Goal: Information Seeking & Learning: Stay updated

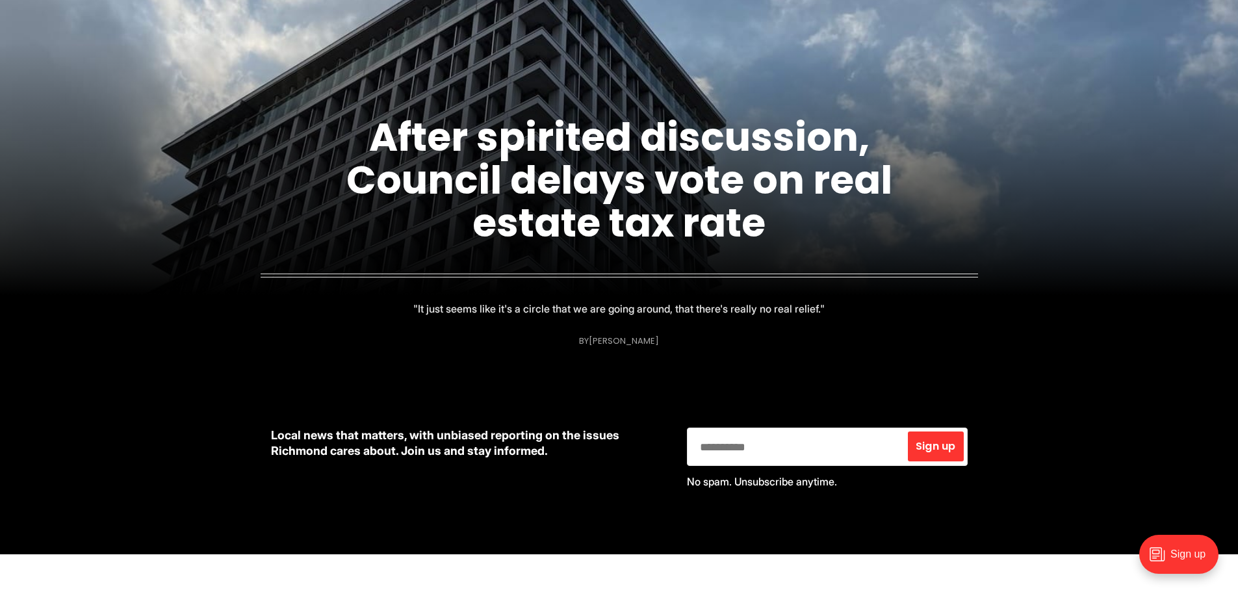
scroll to position [260, 0]
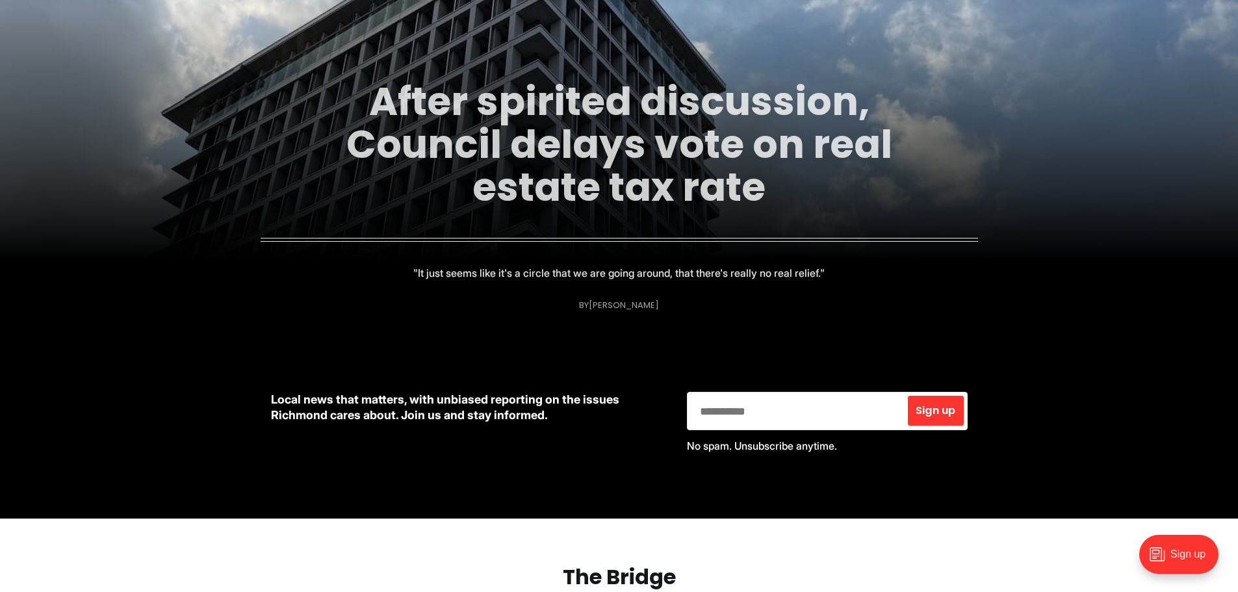
drag, startPoint x: 568, startPoint y: 168, endPoint x: 582, endPoint y: 141, distance: 30.8
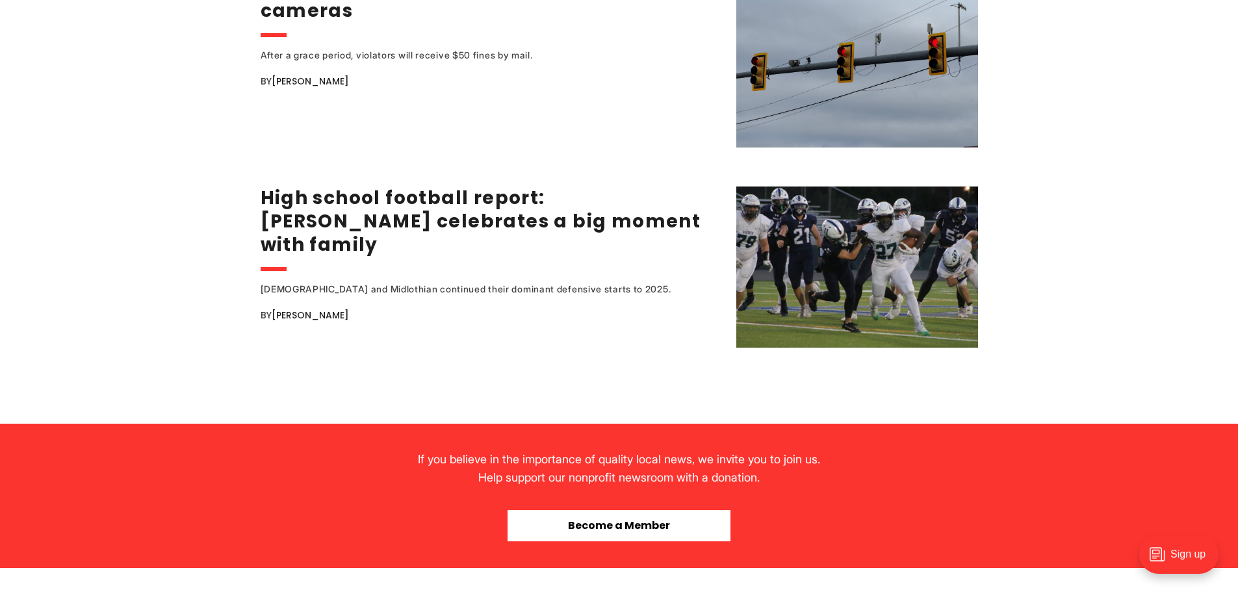
scroll to position [2859, 0]
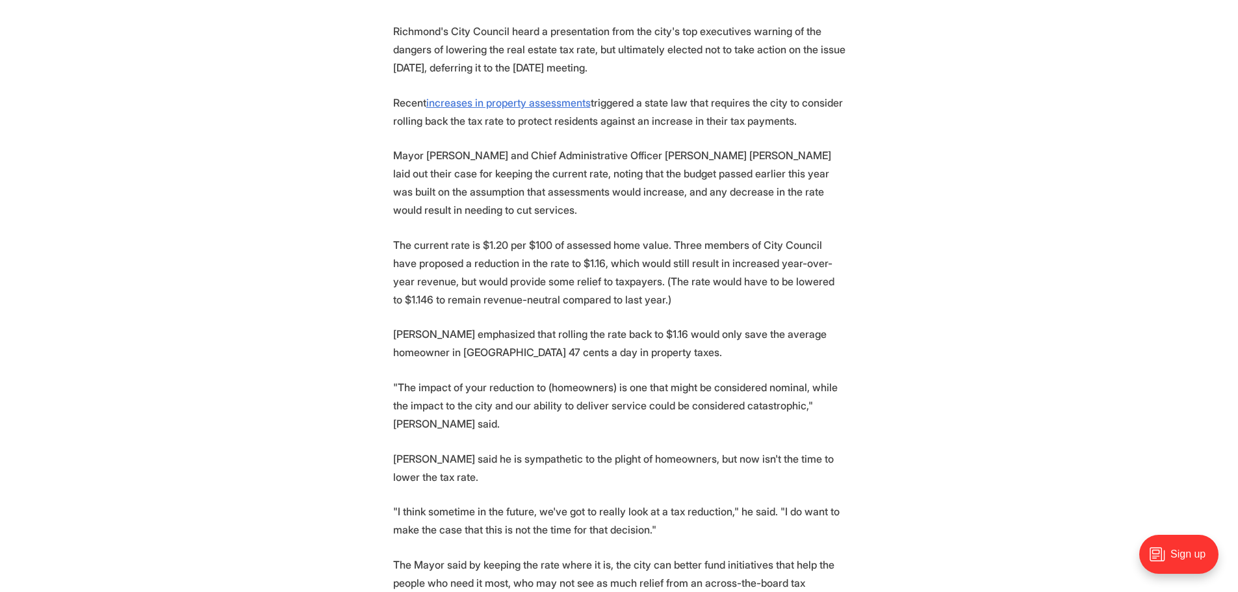
scroll to position [780, 0]
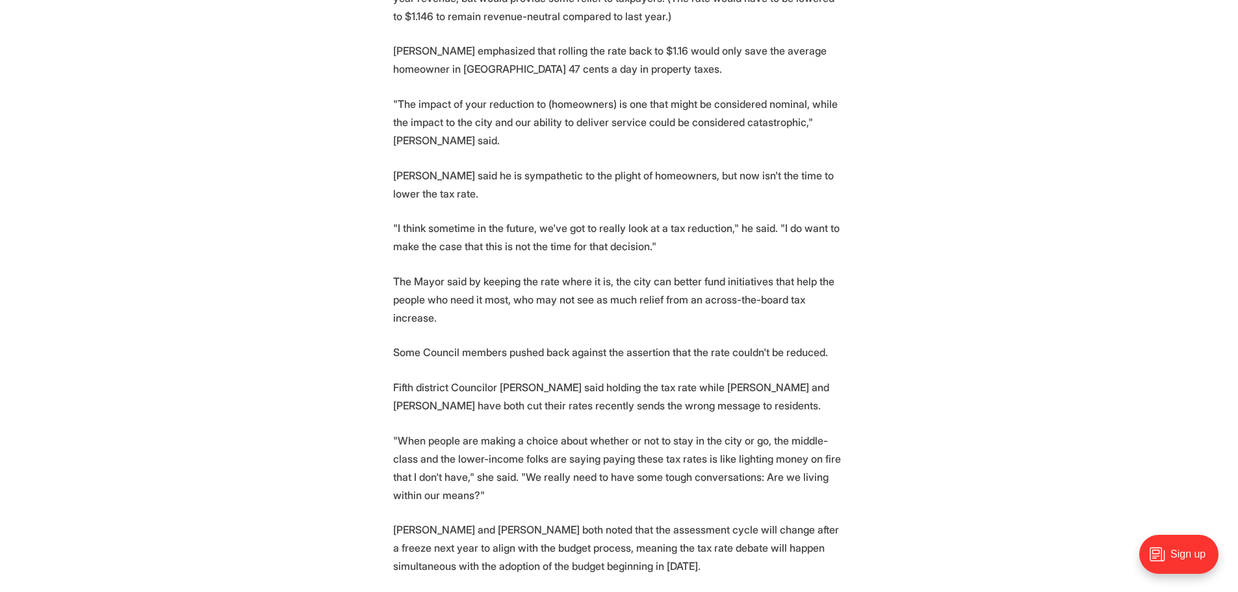
click at [632, 378] on p "Fifth district Councilor Stephanie Lynch said holding the tax rate while Henric…" at bounding box center [619, 396] width 452 height 36
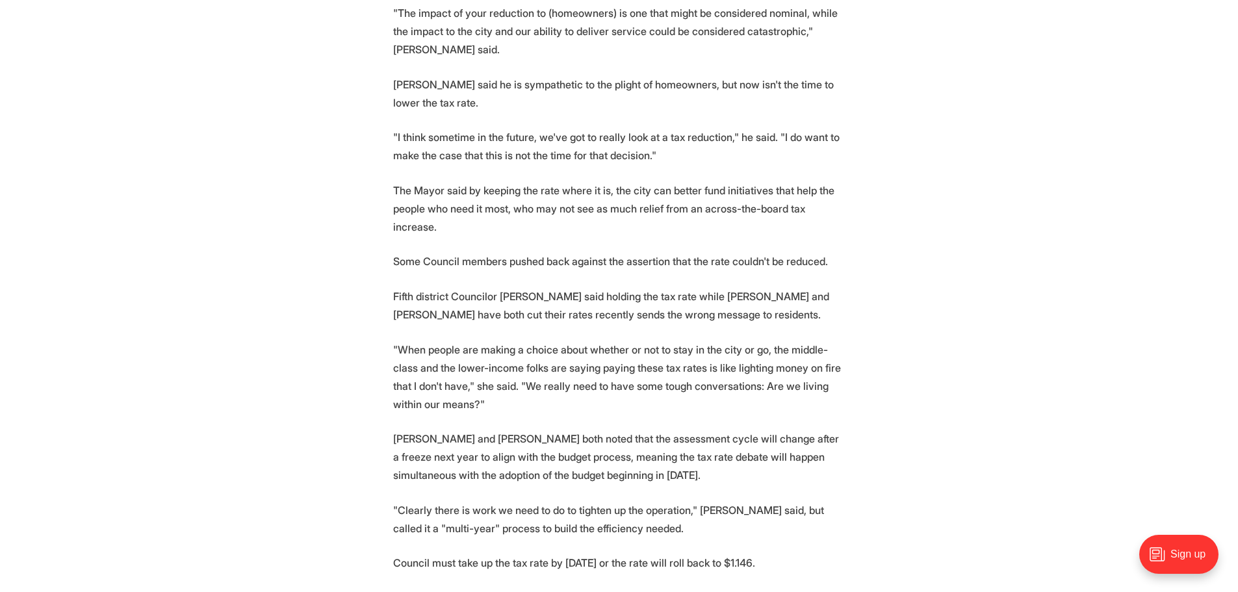
scroll to position [1105, 0]
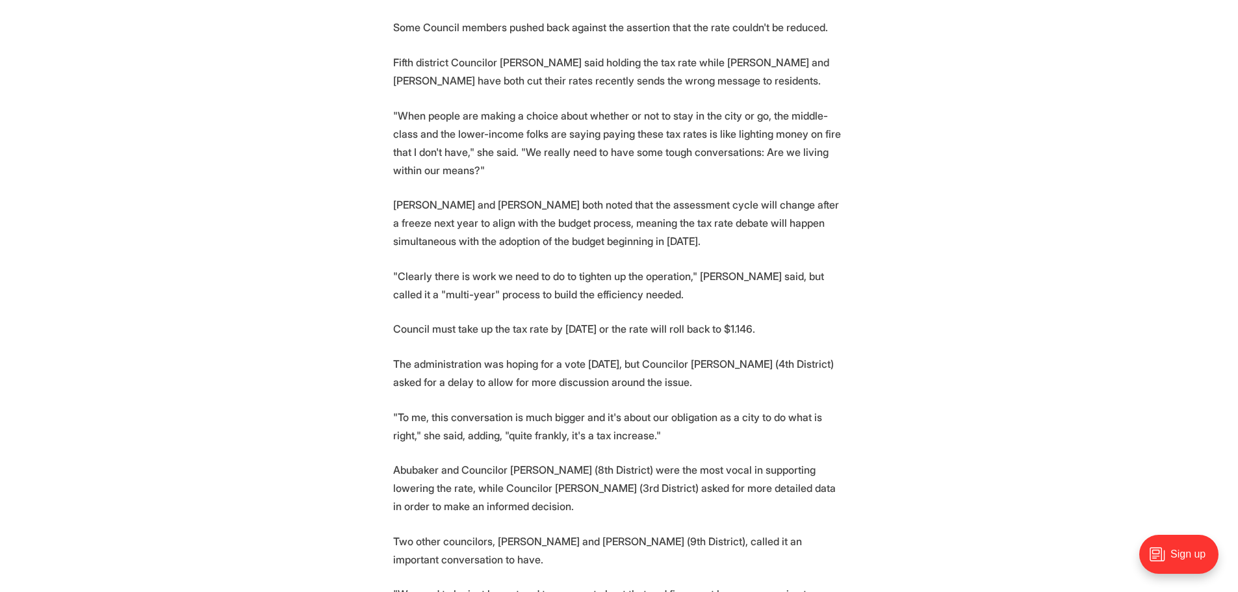
click at [473, 355] on p "The administration was hoping for a vote on Monday, but Councilor Sarah Abubake…" at bounding box center [619, 373] width 452 height 36
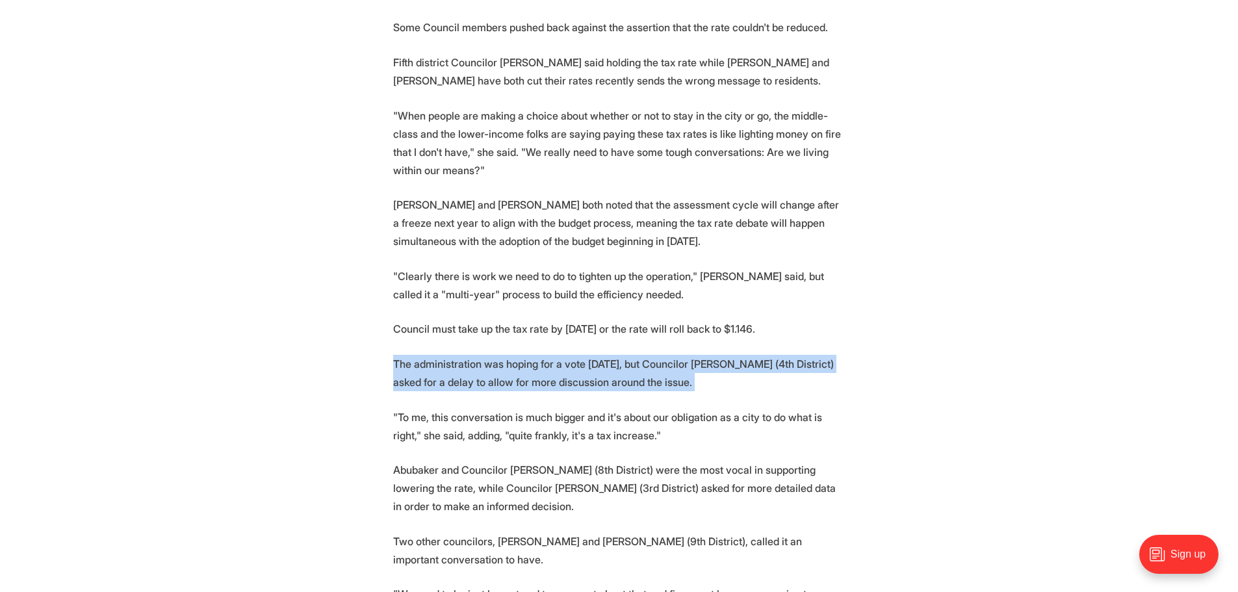
click at [473, 355] on p "The administration was hoping for a vote on Monday, but Councilor Sarah Abubake…" at bounding box center [619, 373] width 452 height 36
click at [461, 355] on p "The administration was hoping for a vote on Monday, but Councilor Sarah Abubake…" at bounding box center [619, 373] width 452 height 36
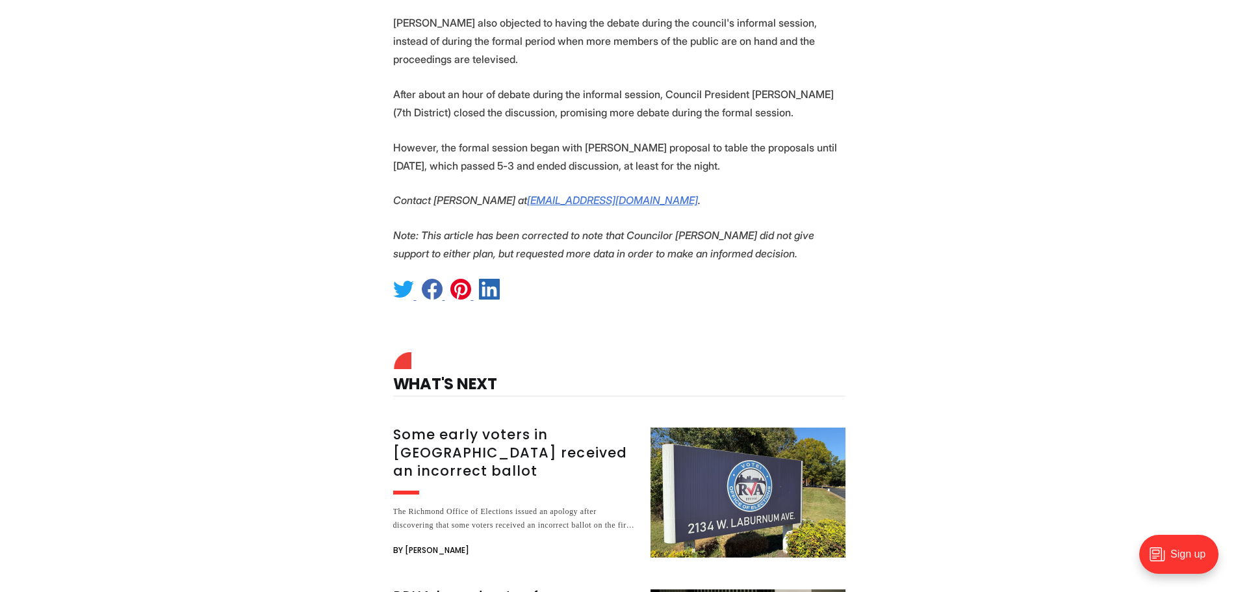
scroll to position [2079, 0]
